Goal: Task Accomplishment & Management: Manage account settings

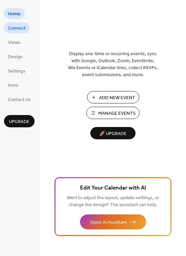
click at [26, 30] on link "Connect" at bounding box center [17, 27] width 26 height 11
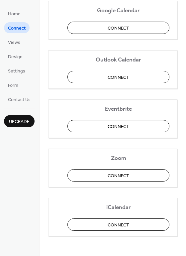
scroll to position [140, 0]
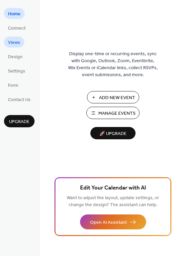
click at [17, 41] on span "Views" at bounding box center [14, 42] width 12 height 7
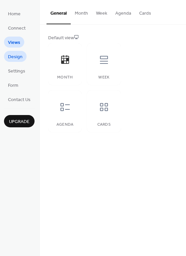
click at [13, 57] on span "Design" at bounding box center [15, 57] width 15 height 7
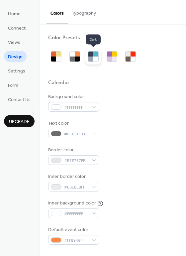
click at [96, 60] on div at bounding box center [96, 59] width 5 height 5
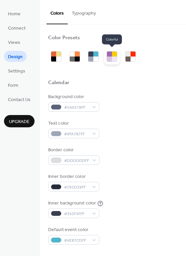
click at [110, 58] on div at bounding box center [109, 59] width 5 height 5
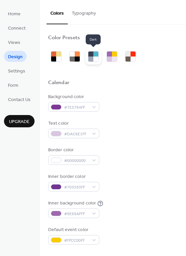
click at [93, 58] on div at bounding box center [91, 59] width 5 height 5
click at [82, 16] on button "Typography" at bounding box center [84, 12] width 32 height 24
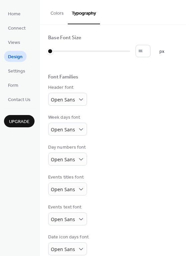
click at [60, 13] on button "Colors" at bounding box center [57, 12] width 21 height 24
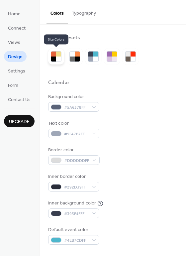
click at [59, 57] on div at bounding box center [58, 59] width 5 height 5
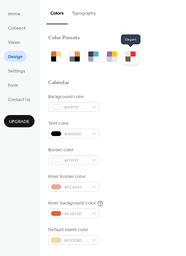
click at [130, 62] on div at bounding box center [131, 57] width 16 height 16
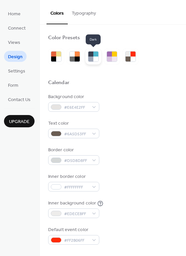
click at [90, 57] on div at bounding box center [91, 59] width 5 height 5
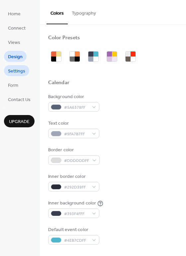
click at [14, 68] on span "Settings" at bounding box center [16, 71] width 17 height 7
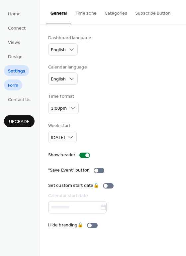
click at [20, 86] on link "Form" at bounding box center [13, 85] width 18 height 11
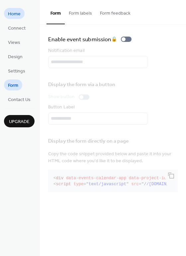
click at [20, 16] on span "Home" at bounding box center [14, 14] width 13 height 7
